Goal: Navigation & Orientation: Find specific page/section

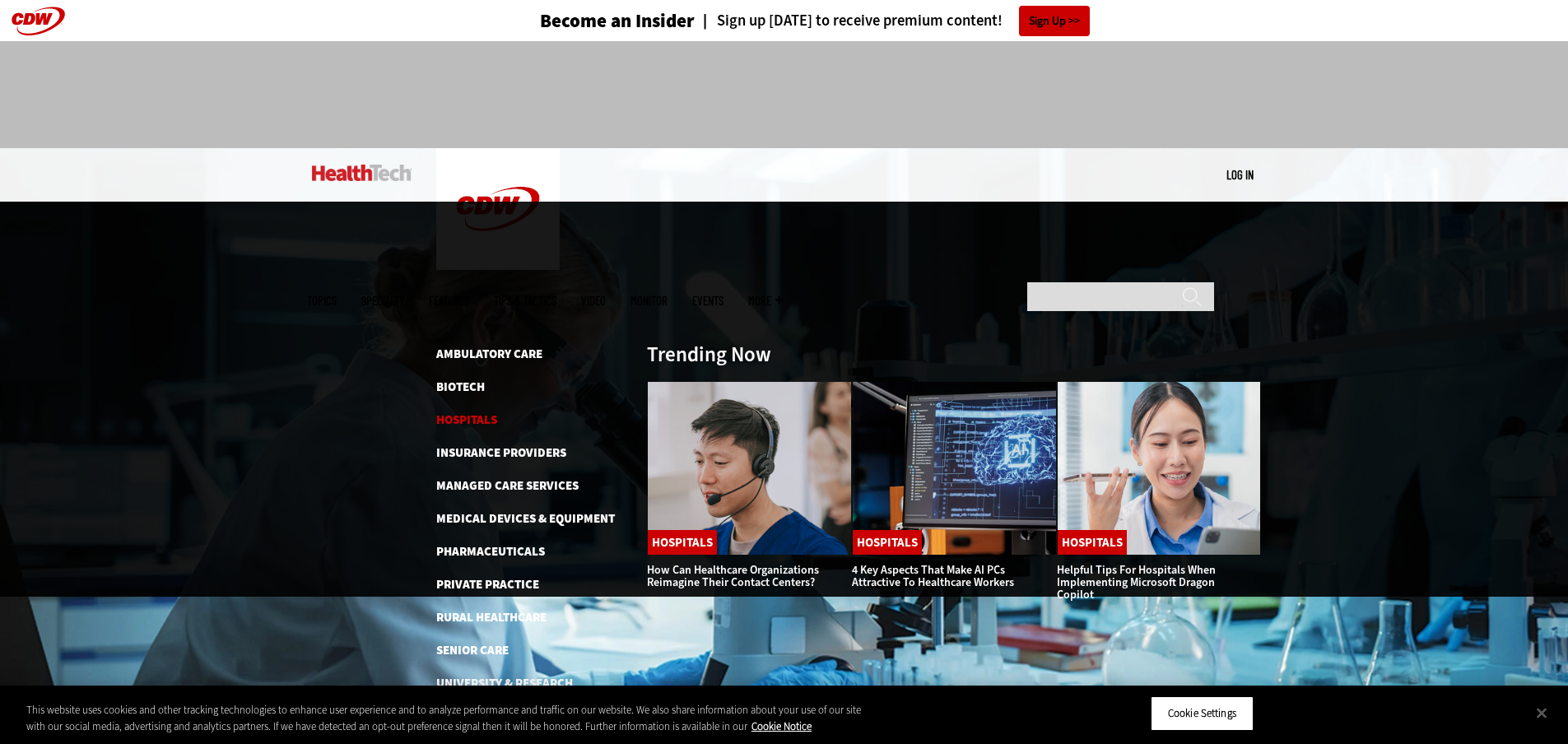
click at [473, 411] on link "Hospitals" at bounding box center [466, 419] width 61 height 16
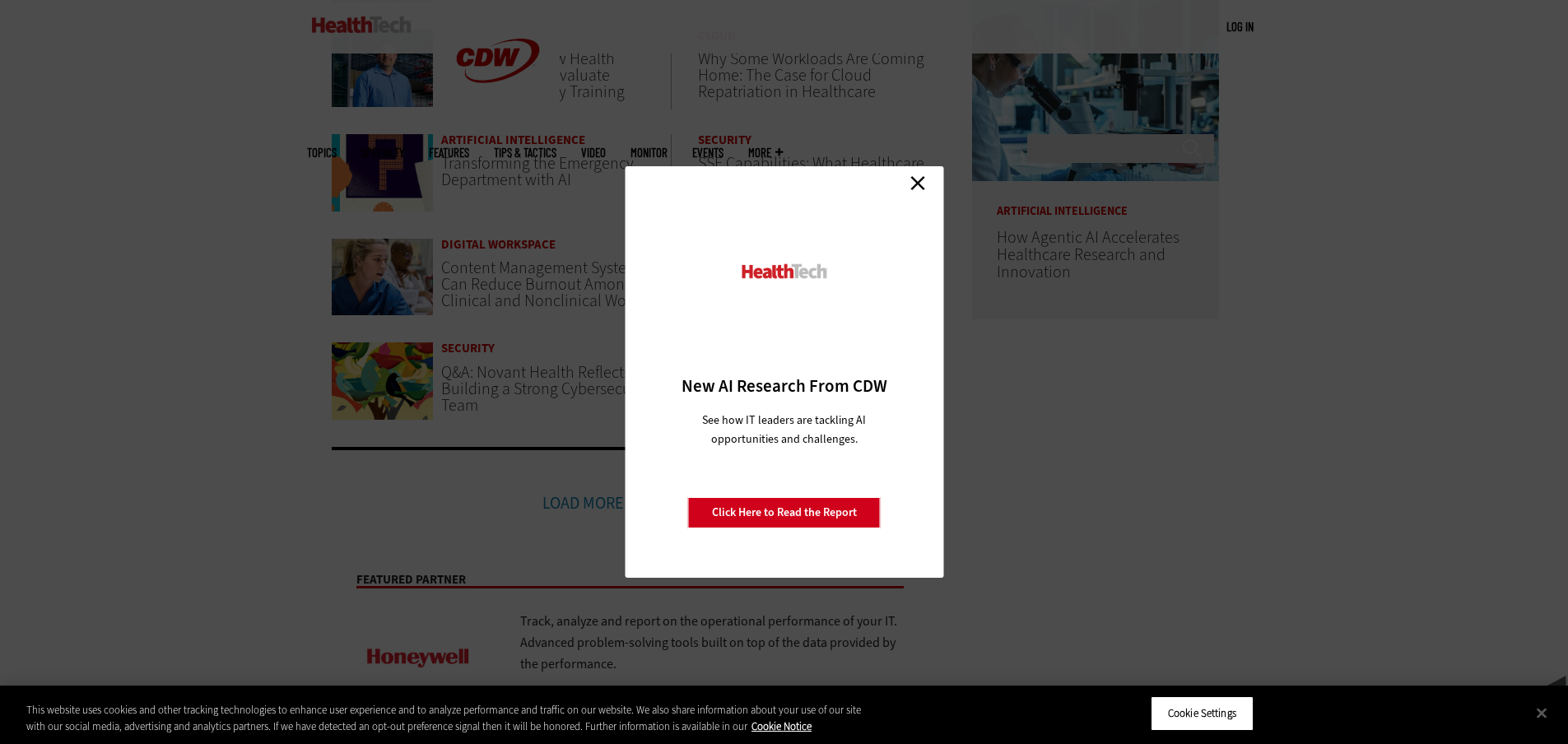
scroll to position [823, 0]
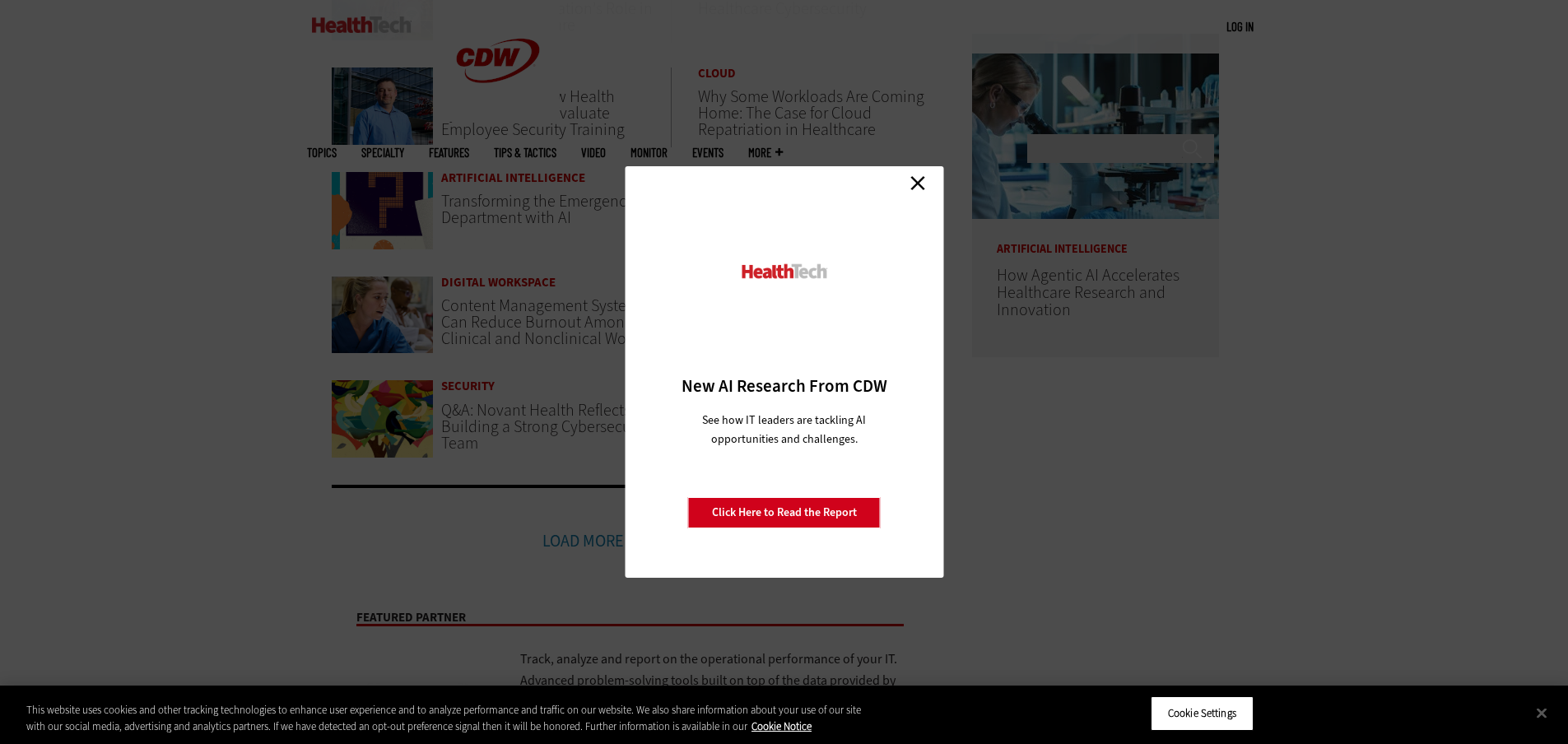
click at [923, 185] on link "Close" at bounding box center [918, 183] width 25 height 25
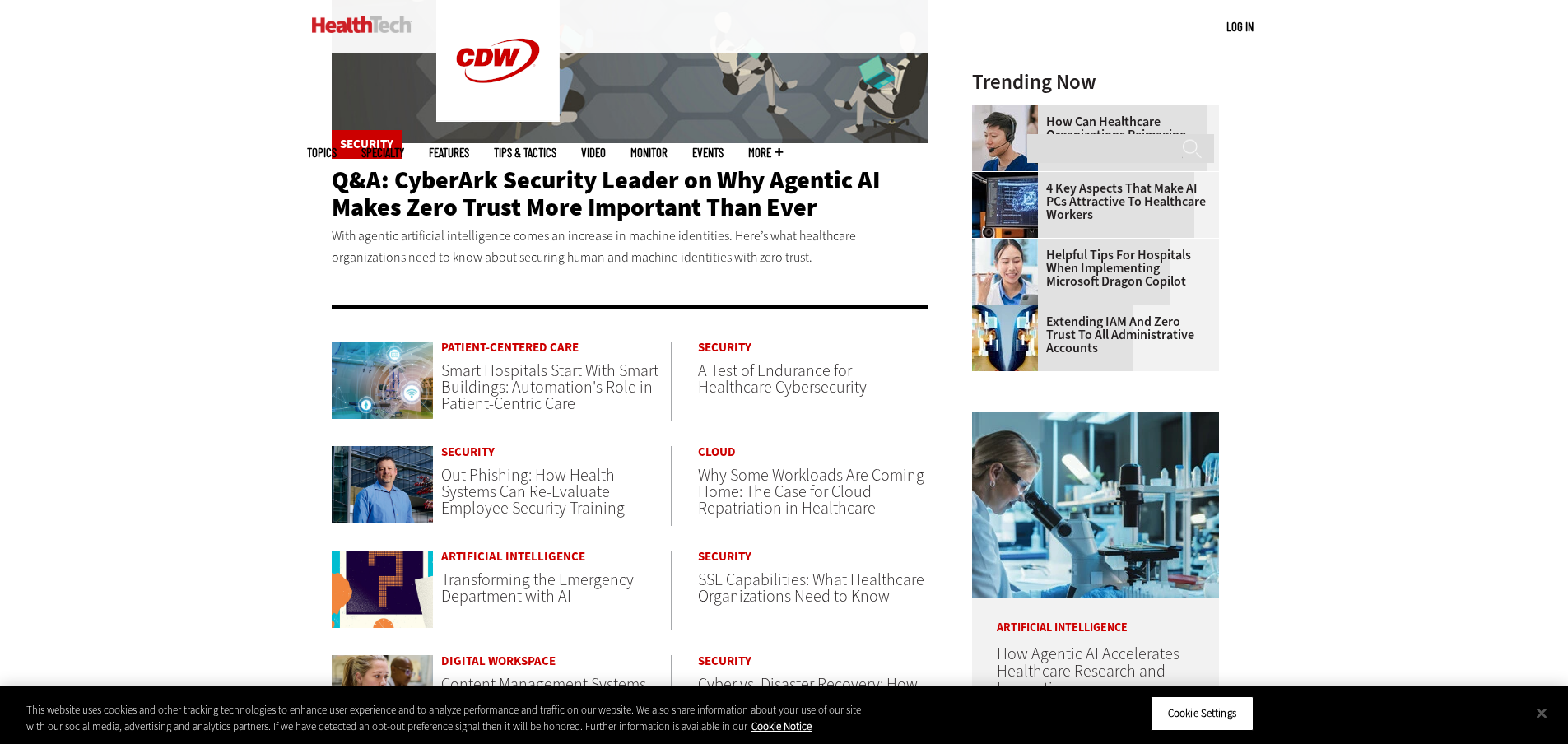
scroll to position [411, 0]
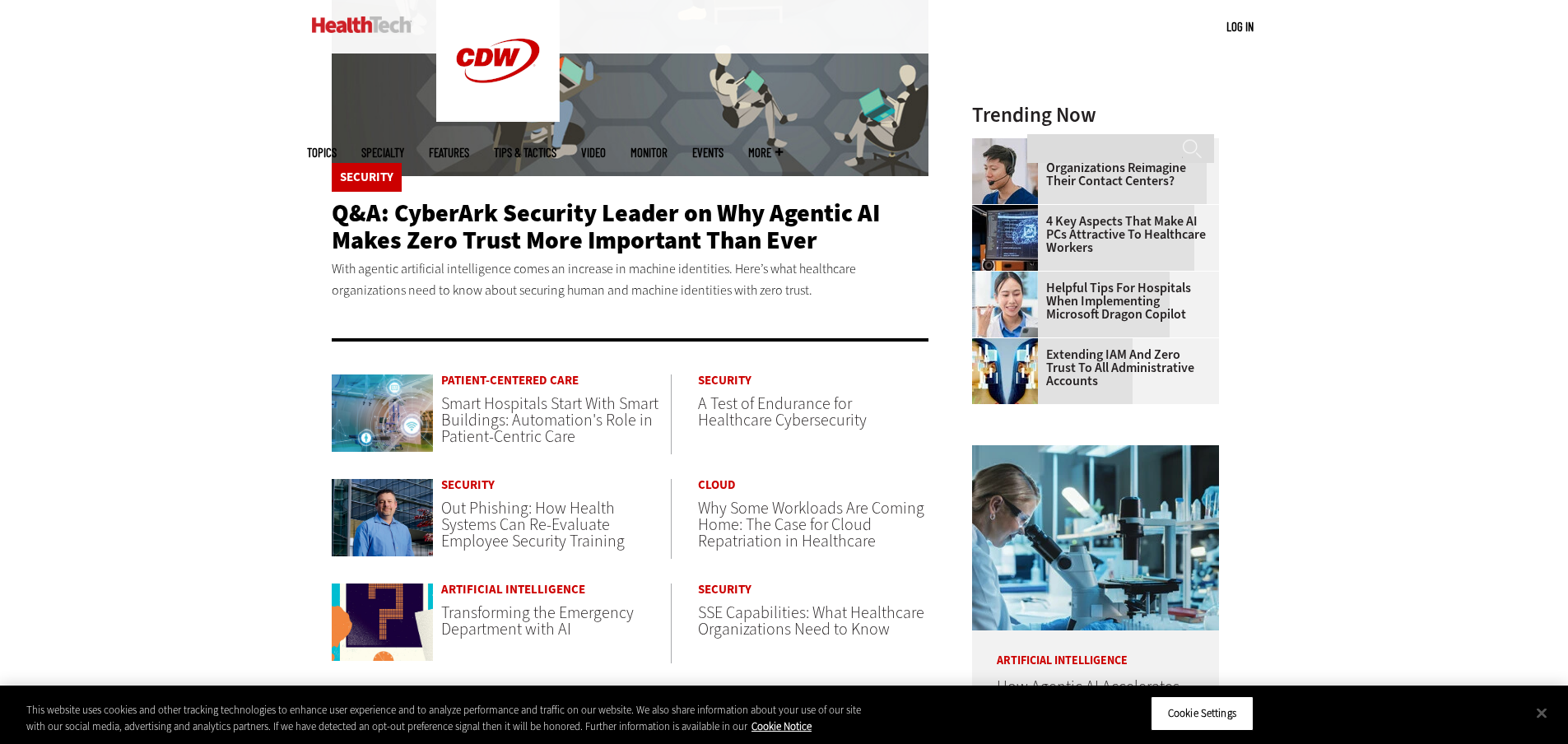
click at [469, 146] on link "Features" at bounding box center [449, 152] width 41 height 13
